Goal: Entertainment & Leisure: Consume media (video, audio)

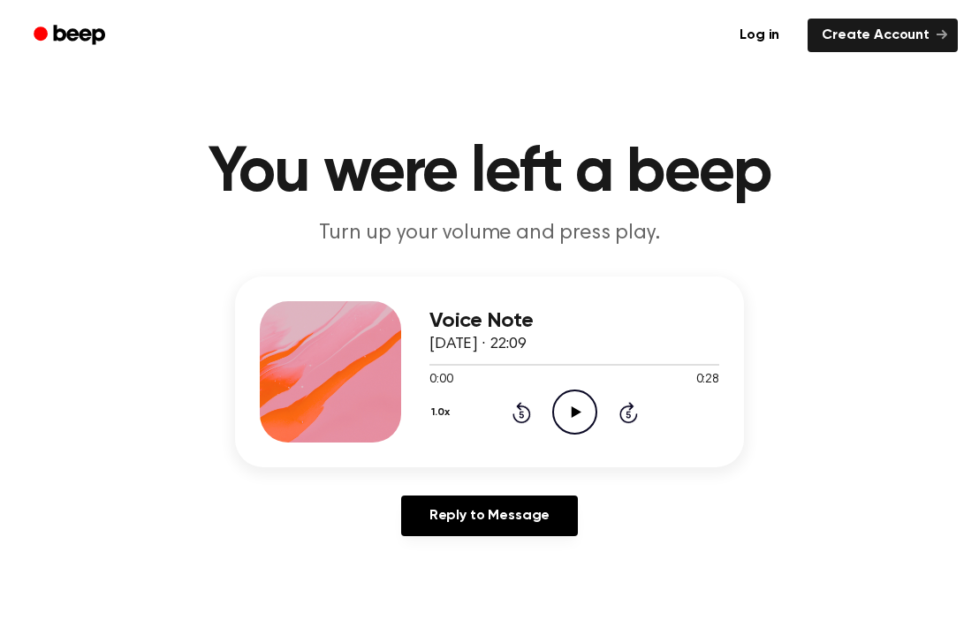
click at [594, 399] on icon "Play Audio" at bounding box center [574, 412] width 45 height 45
click at [578, 407] on icon "Play Audio" at bounding box center [574, 412] width 45 height 45
click at [574, 412] on icon at bounding box center [576, 411] width 10 height 11
click at [581, 416] on icon "Play Audio" at bounding box center [574, 412] width 45 height 45
